Goal: Information Seeking & Learning: Compare options

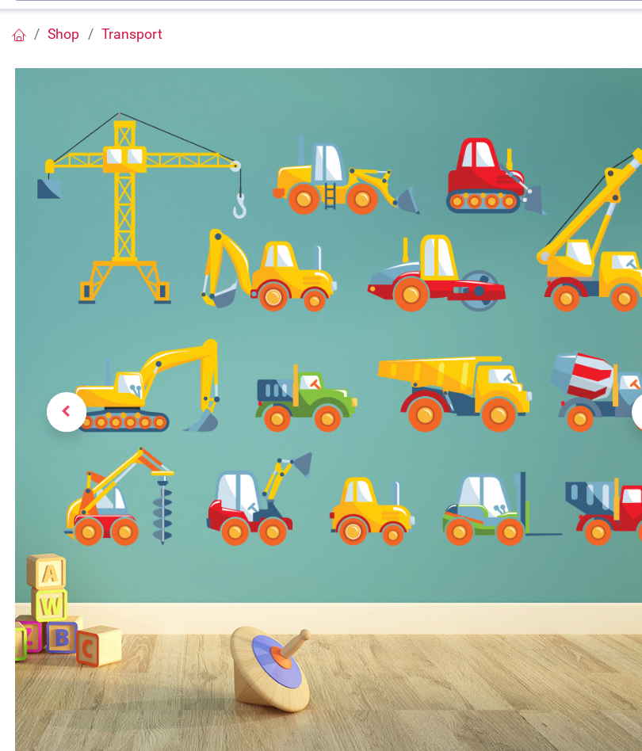
scroll to position [109, 36]
